Goal: Find specific page/section: Find specific page/section

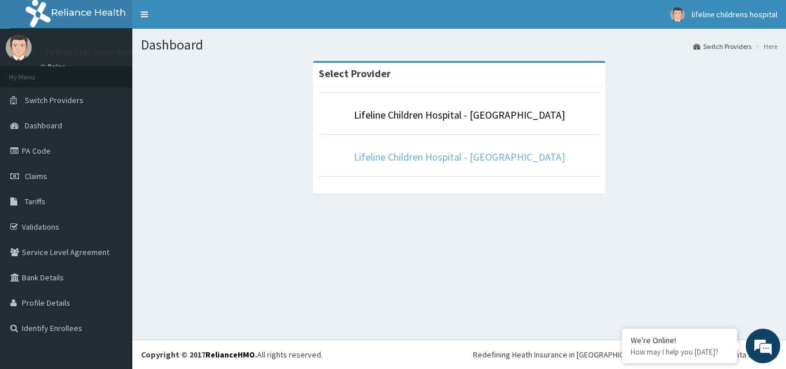
click at [505, 162] on link "Lifeline Children Hospital - [GEOGRAPHIC_DATA]" at bounding box center [459, 156] width 211 height 13
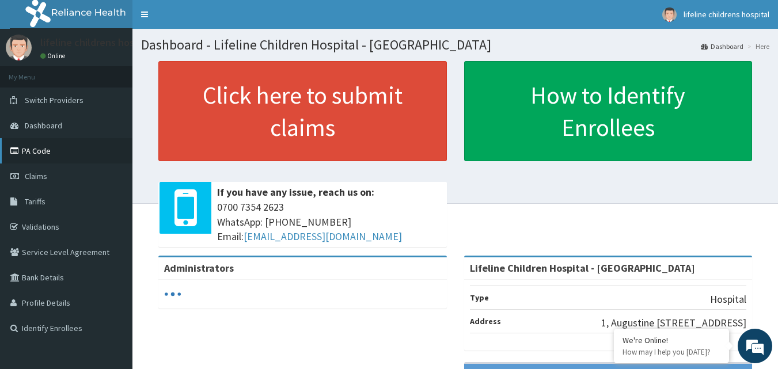
click at [61, 147] on link "PA Code" at bounding box center [66, 150] width 132 height 25
